Goal: Information Seeking & Learning: Understand process/instructions

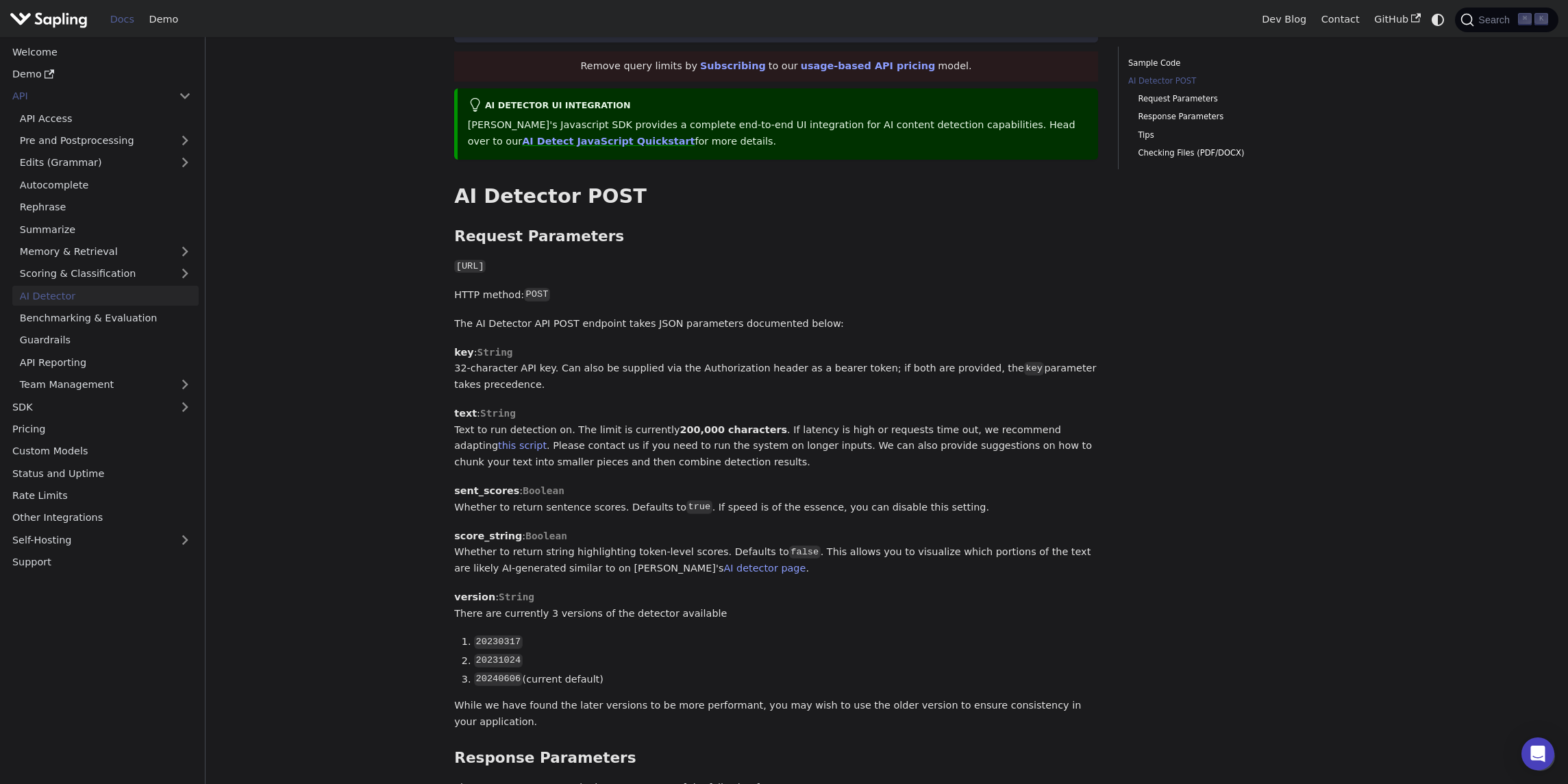
scroll to position [253, 0]
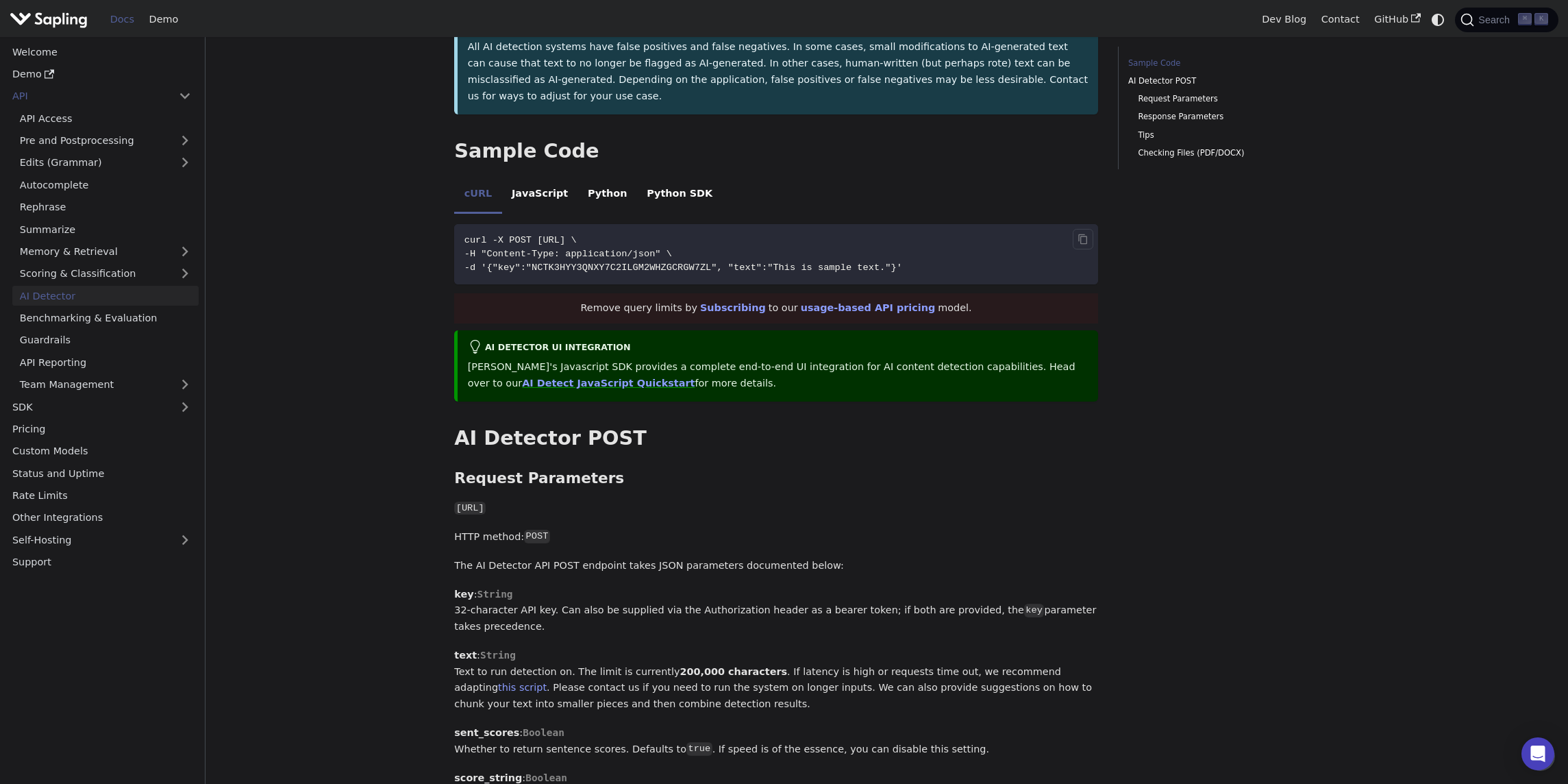
click at [536, 249] on span "-H "Content-Type: application/json" \" at bounding box center [568, 254] width 207 height 10
click at [1084, 234] on icon "Copy code to clipboard" at bounding box center [1082, 239] width 9 height 10
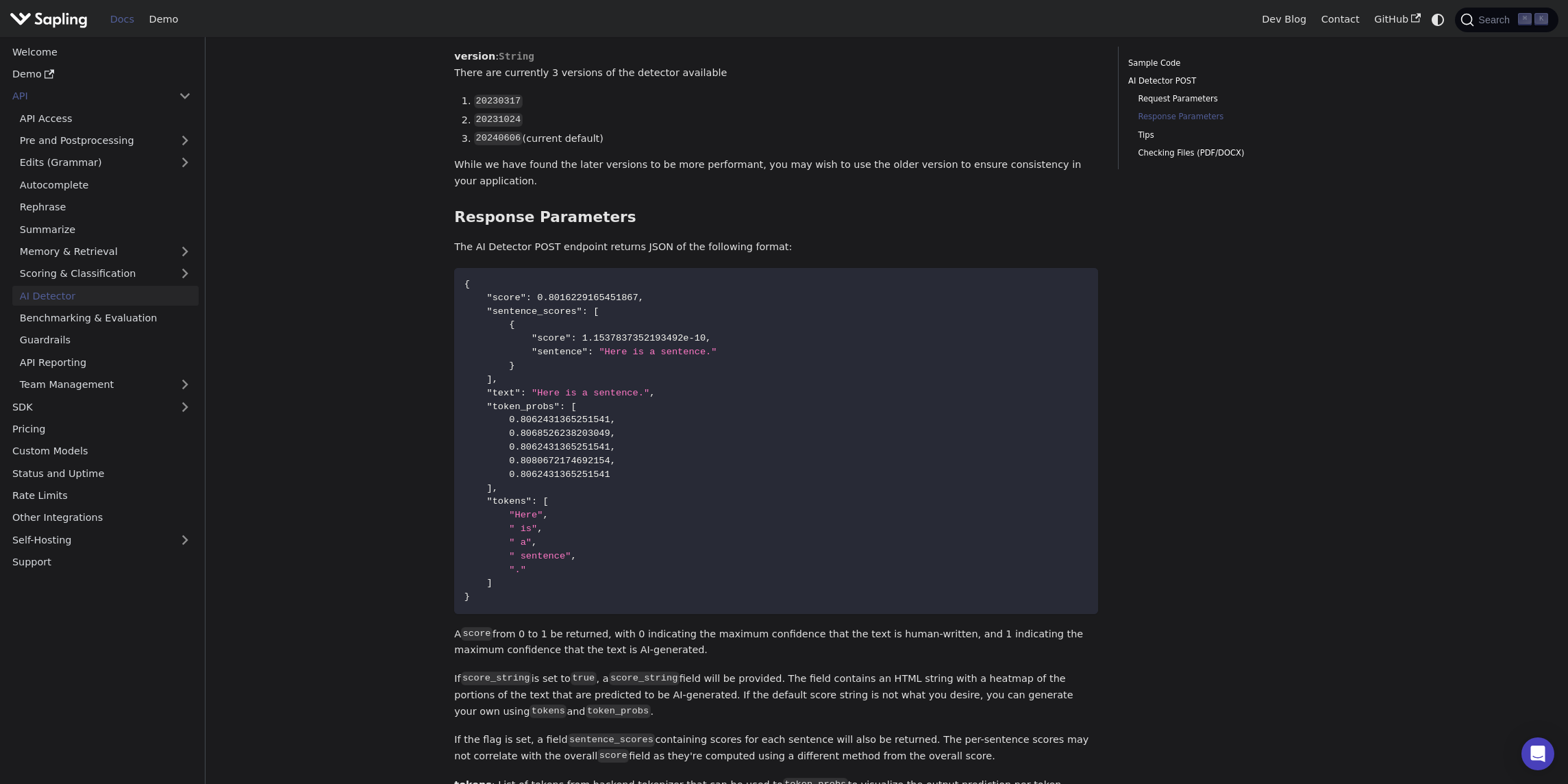
scroll to position [1037, 0]
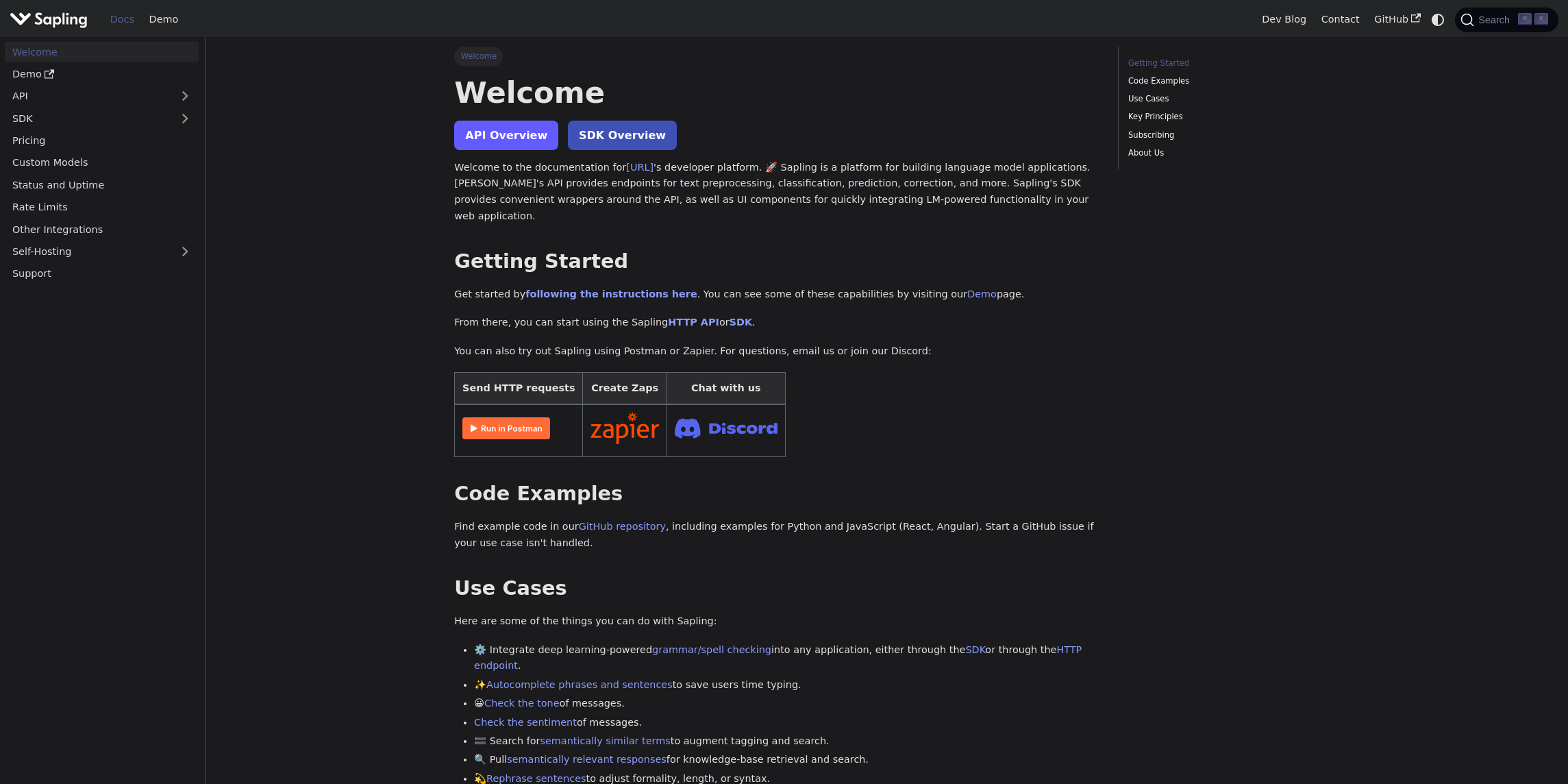
click at [503, 137] on link "API Overview" at bounding box center [506, 135] width 104 height 29
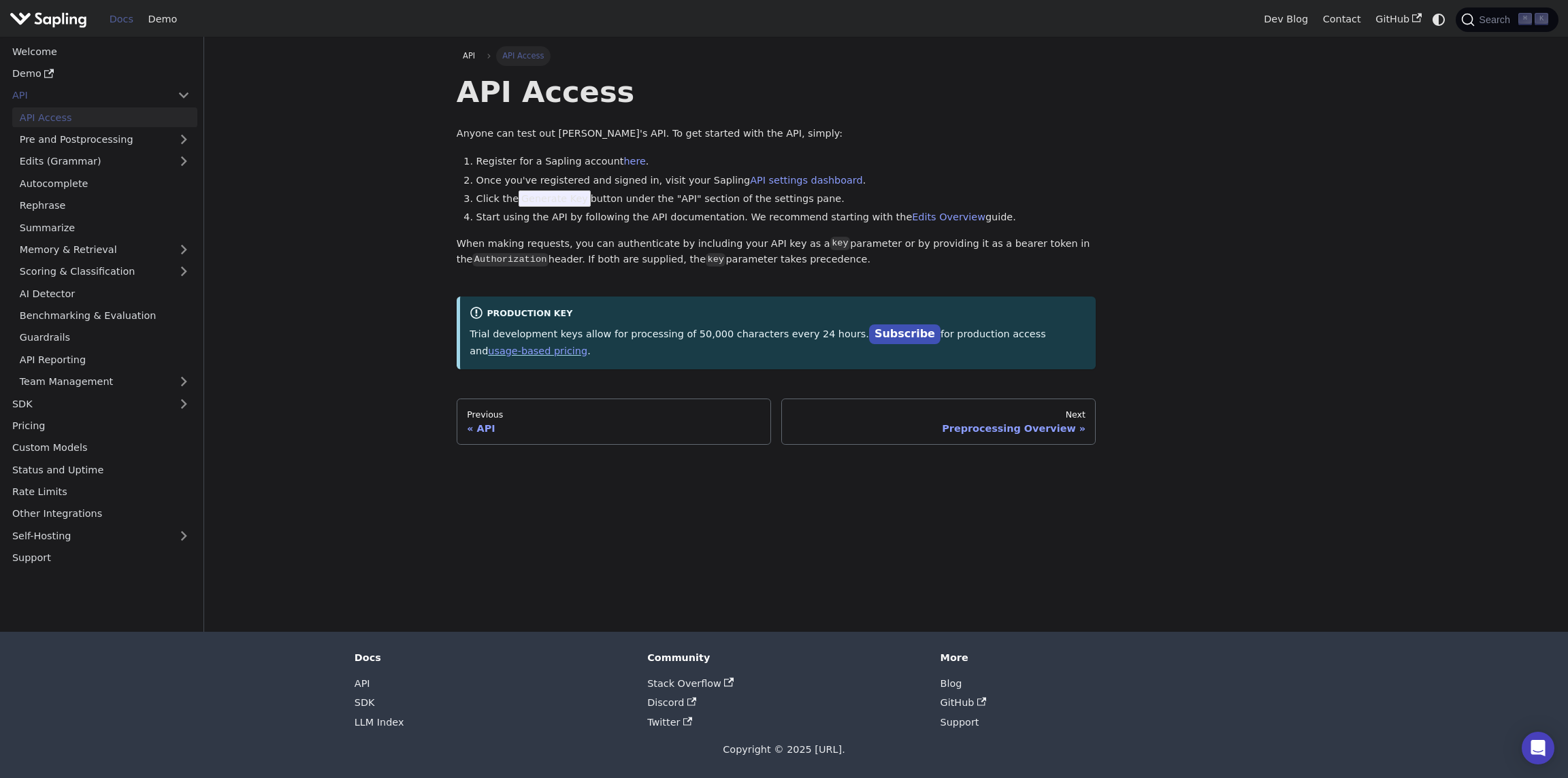
click at [633, 160] on li "Register for a Sapling account here ." at bounding box center [785, 161] width 620 height 16
click at [760, 183] on link "API settings dashboard" at bounding box center [806, 180] width 112 height 11
